Goal: Task Accomplishment & Management: Complete application form

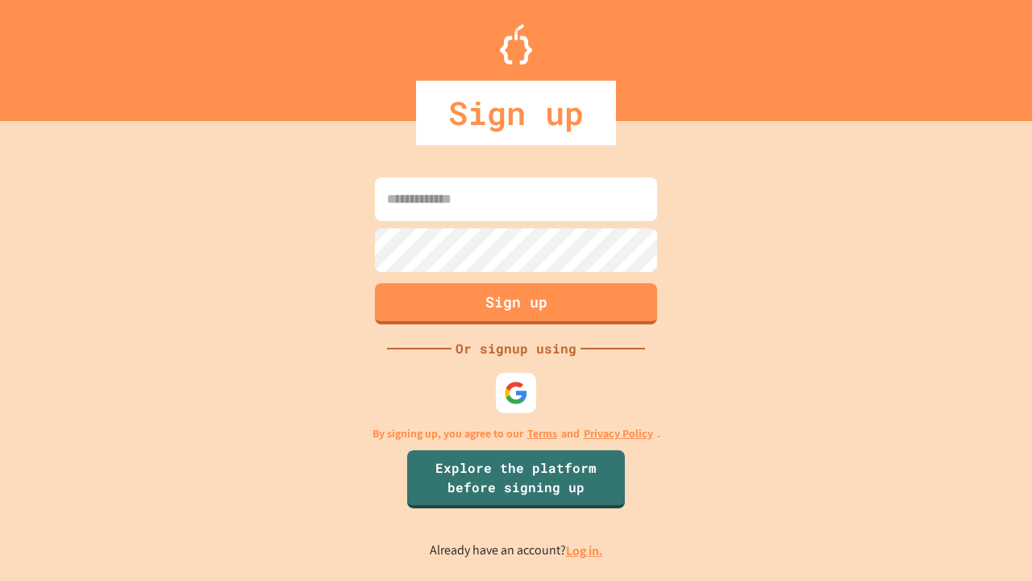
click at [585, 550] on link "Log in." at bounding box center [584, 550] width 37 height 17
